Goal: Ask a question

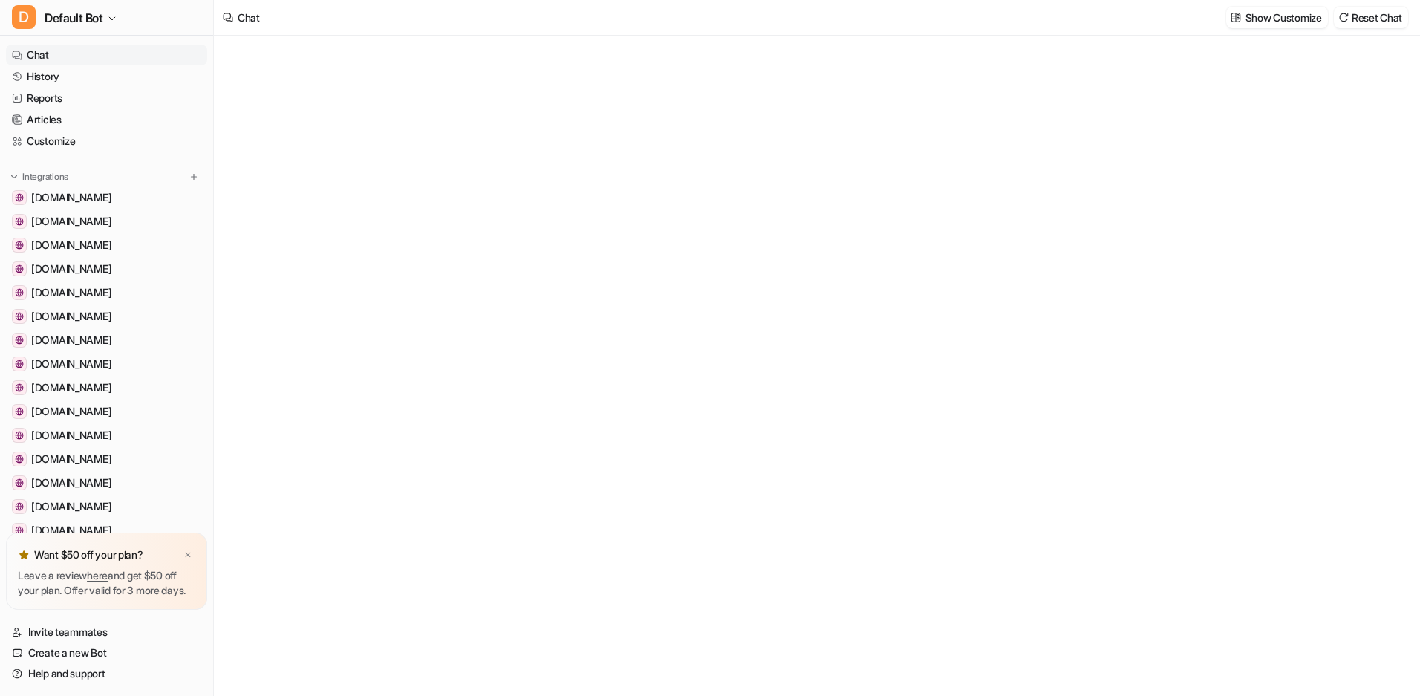
type textarea "**********"
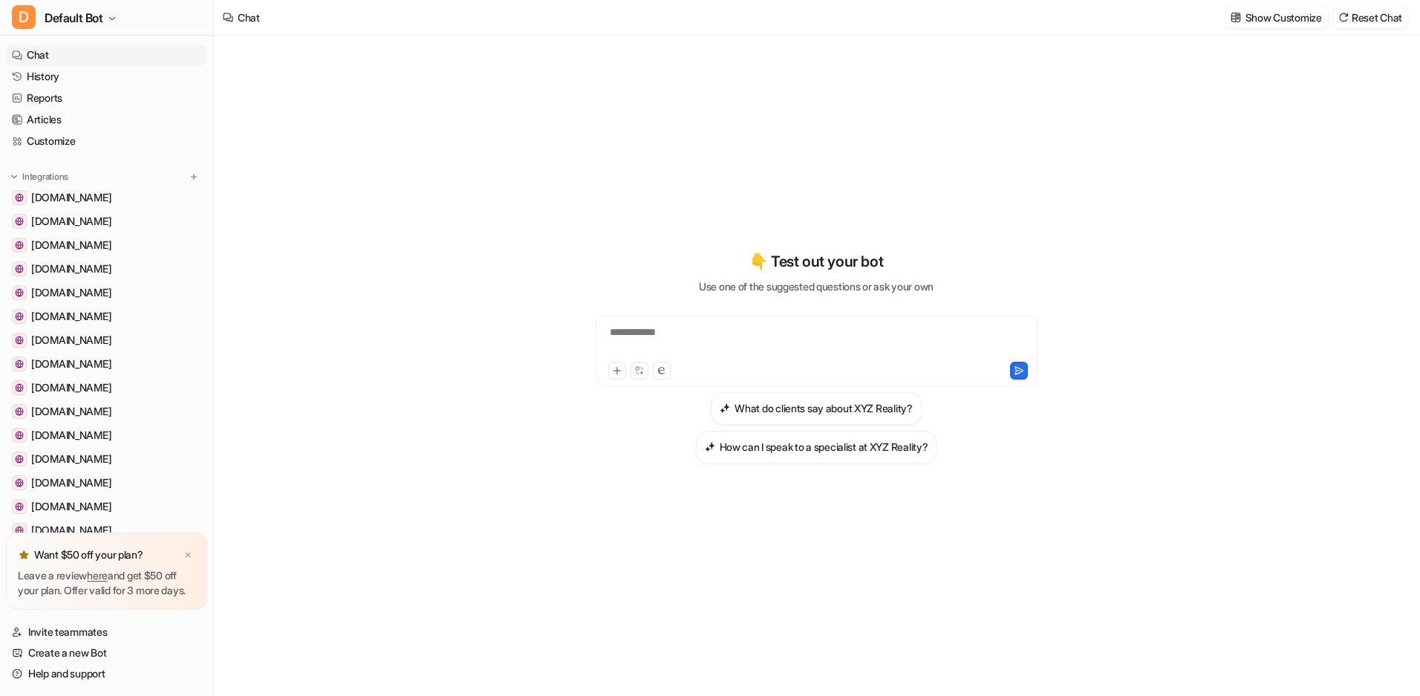
click at [400, 73] on div "**********" at bounding box center [816, 366] width 1205 height 660
